Goal: Task Accomplishment & Management: Use online tool/utility

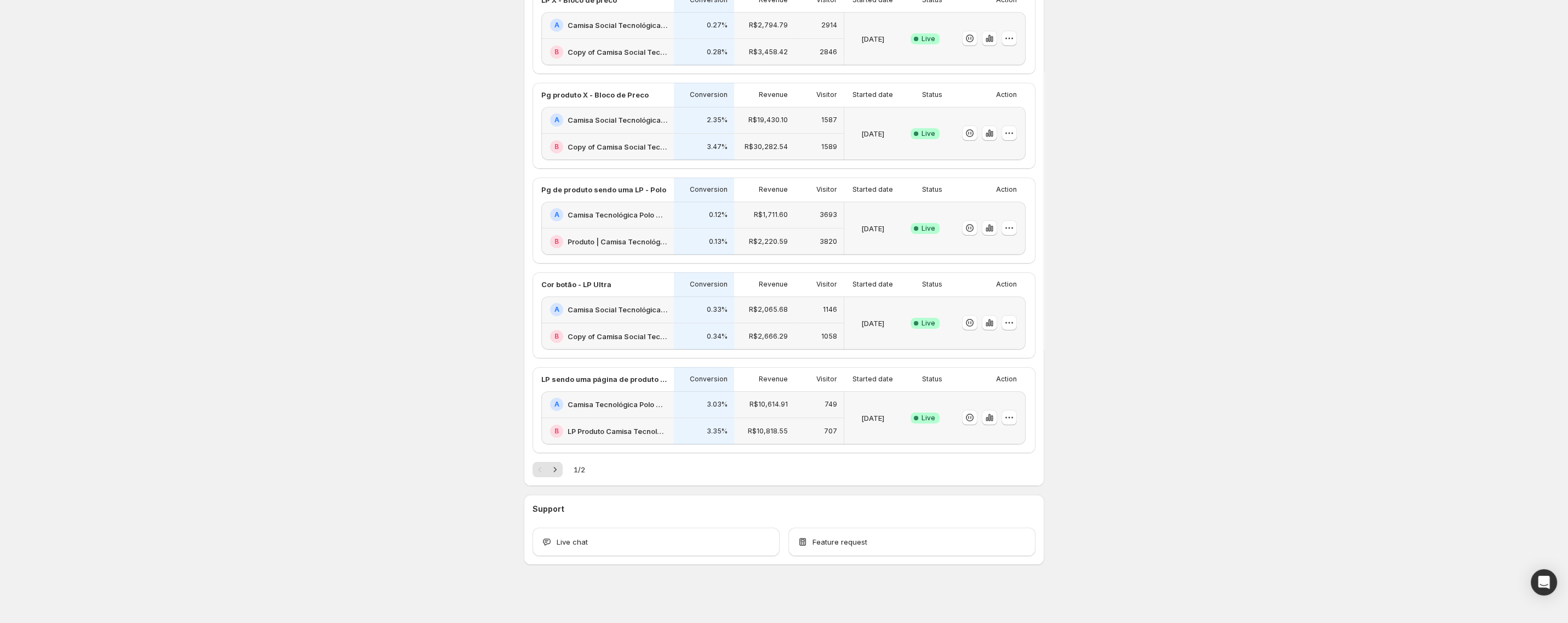
scroll to position [319, 0]
drag, startPoint x: 232, startPoint y: 173, endPoint x: 239, endPoint y: 174, distance: 7.1
click at [237, 174] on div "Welcome to GemX , Consolatio Store Info Content Testing GemX: CRO & A/B Test op…" at bounding box center [784, 151] width 1568 height 941
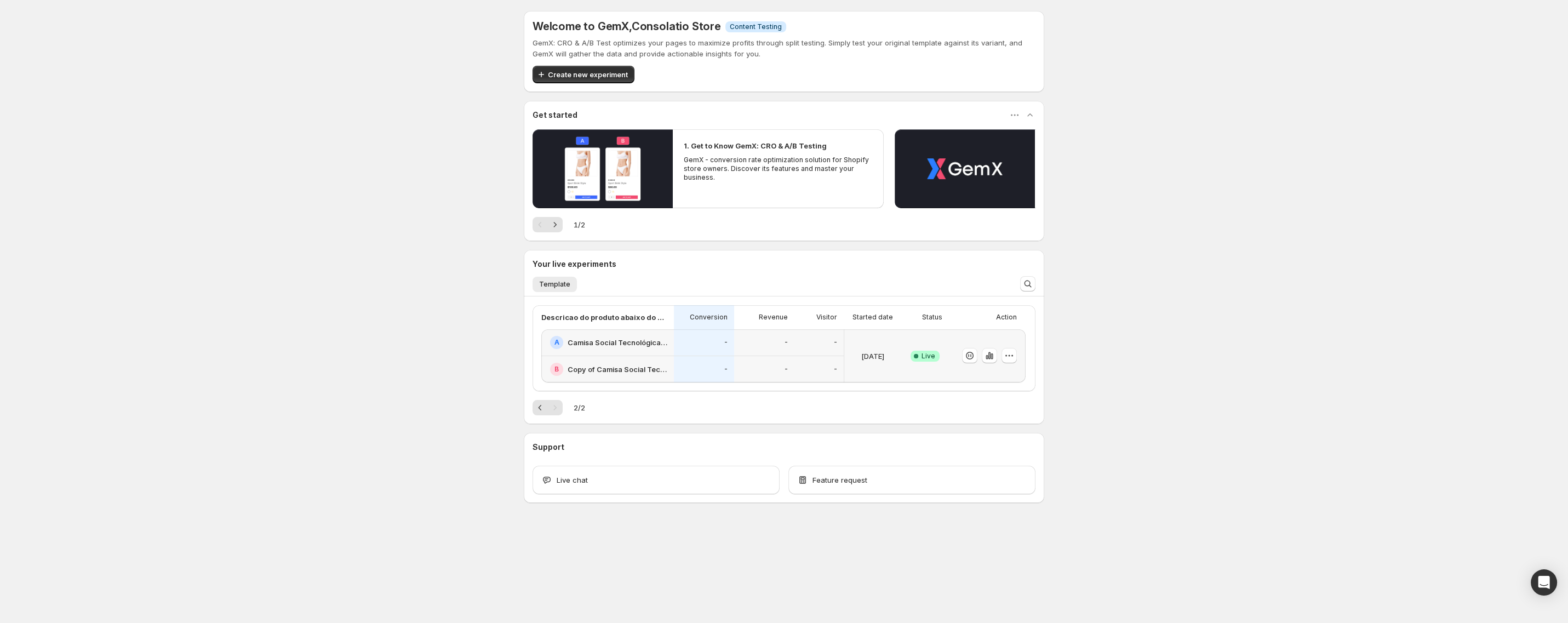
scroll to position [0, 0]
click at [539, 413] on button "Previous" at bounding box center [540, 407] width 15 height 15
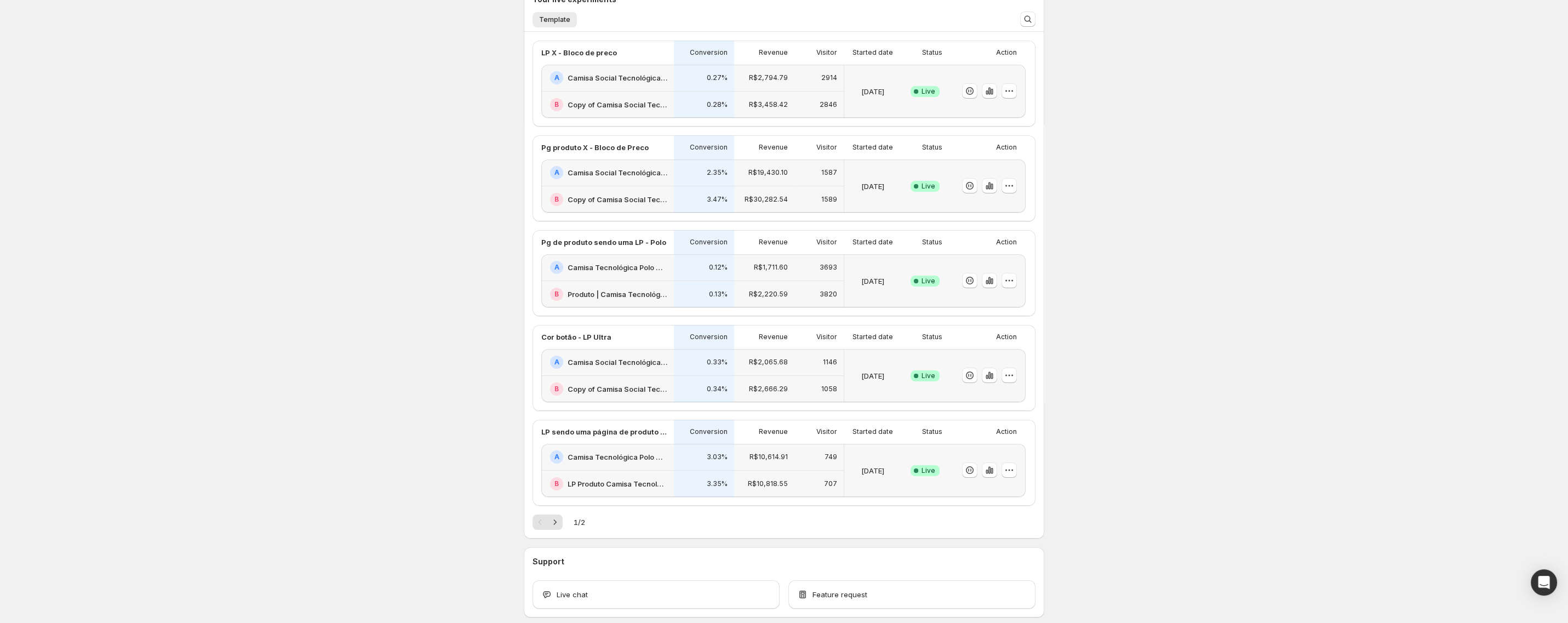
scroll to position [265, 0]
click at [562, 522] on button "Next" at bounding box center [555, 521] width 15 height 15
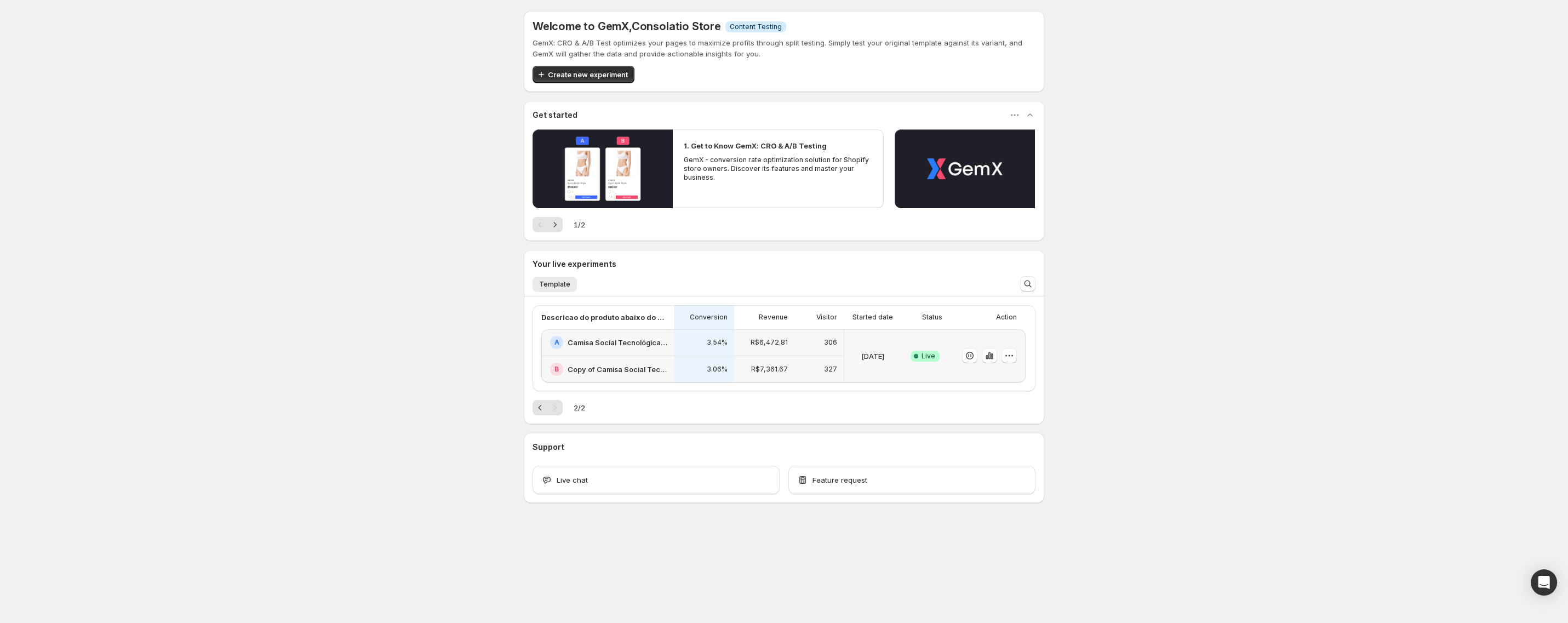
scroll to position [0, 0]
click at [668, 346] on div "A Camisa Social Tecnológica Ultra-Stretch Masculina | Praticidade e [PERSON_NAM…" at bounding box center [607, 342] width 133 height 26
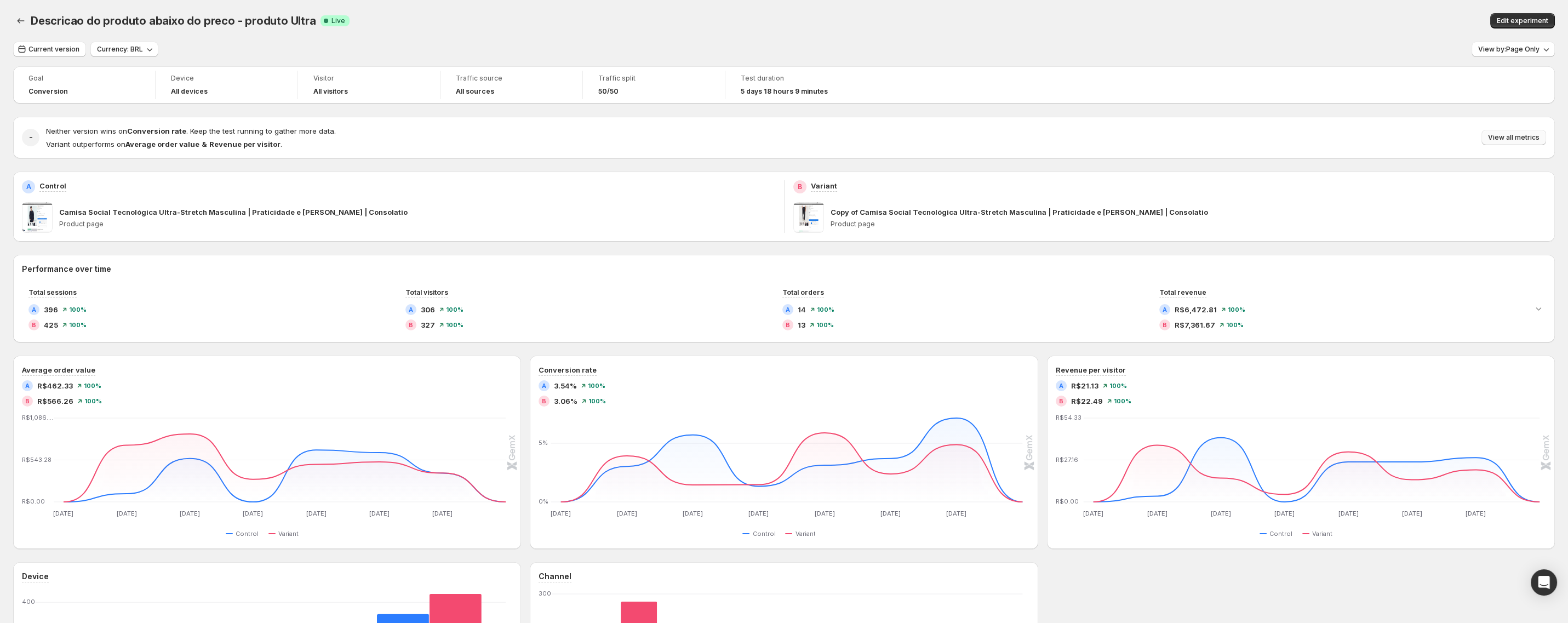
click at [1508, 145] on button "View all metrics" at bounding box center [1513, 136] width 64 height 15
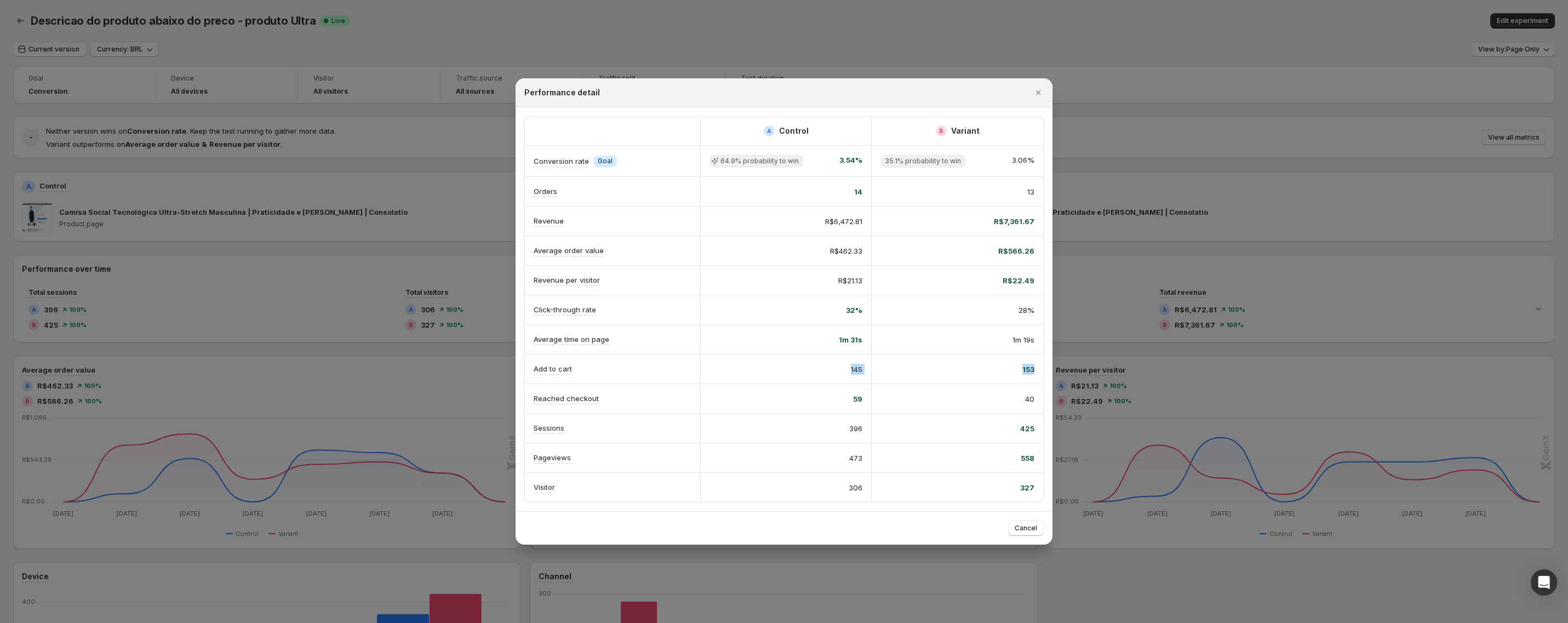
drag, startPoint x: 1034, startPoint y: 370, endPoint x: 832, endPoint y: 364, distance: 202.1
click at [832, 366] on div "Add to cart 145 153" at bounding box center [784, 369] width 519 height 29
click at [900, 359] on div "153" at bounding box center [957, 369] width 172 height 28
click at [1034, 91] on icon "Close" at bounding box center [1038, 92] width 11 height 11
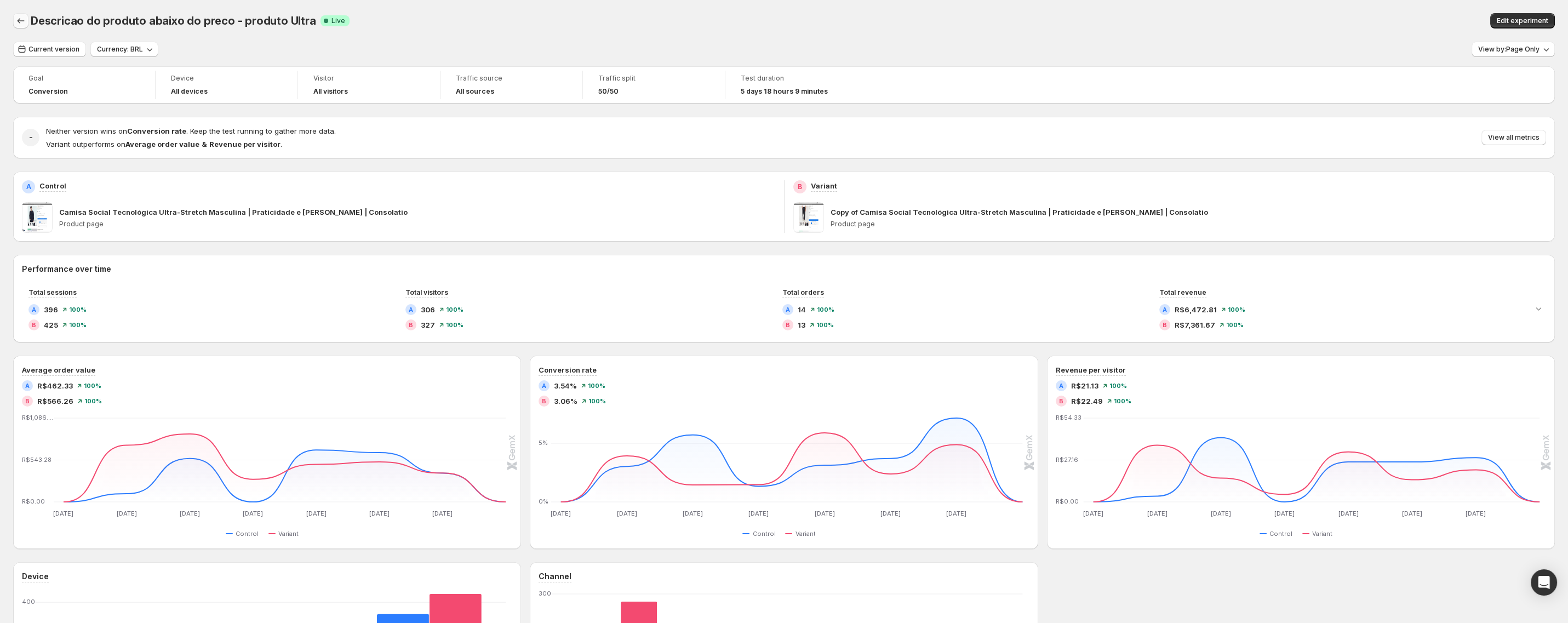
click at [25, 26] on icon "Back" at bounding box center [20, 20] width 11 height 11
